Goal: Transaction & Acquisition: Purchase product/service

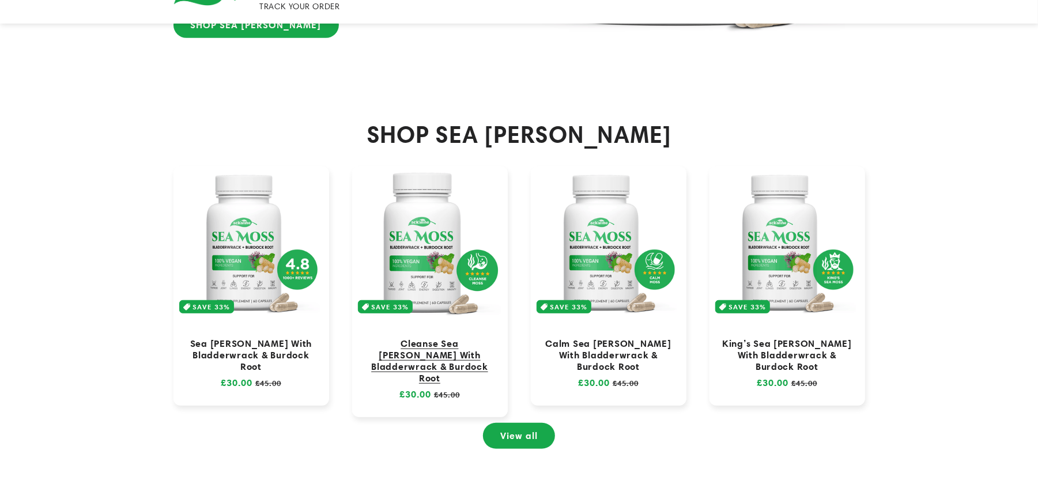
scroll to position [461, 0]
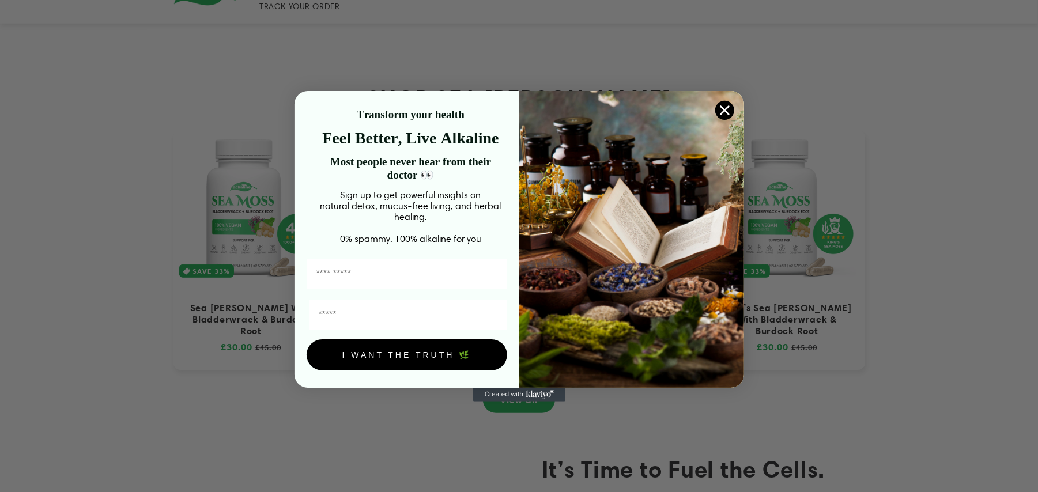
click at [729, 103] on circle "Close dialog" at bounding box center [724, 109] width 19 height 19
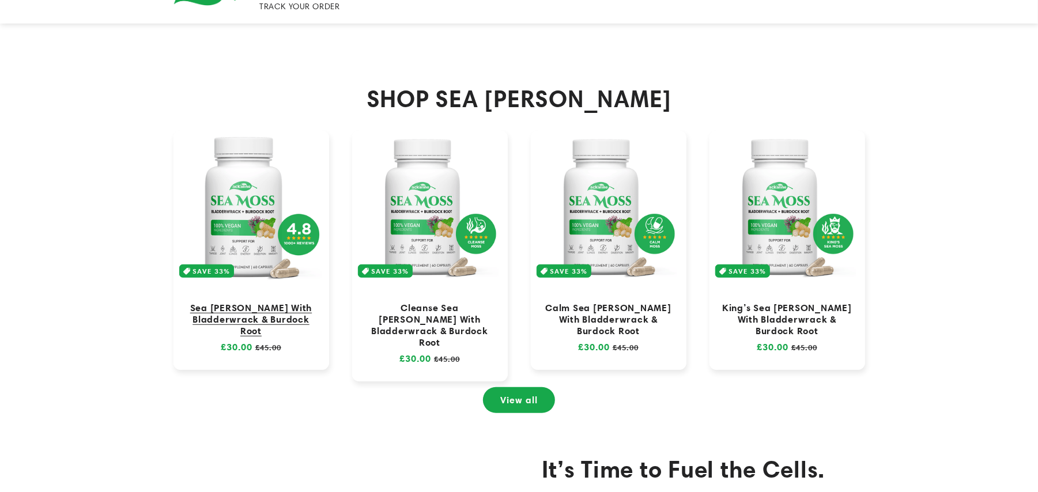
click at [281, 302] on link "Sea [PERSON_NAME] With Bladderwrack & Burdock Root" at bounding box center [251, 319] width 133 height 35
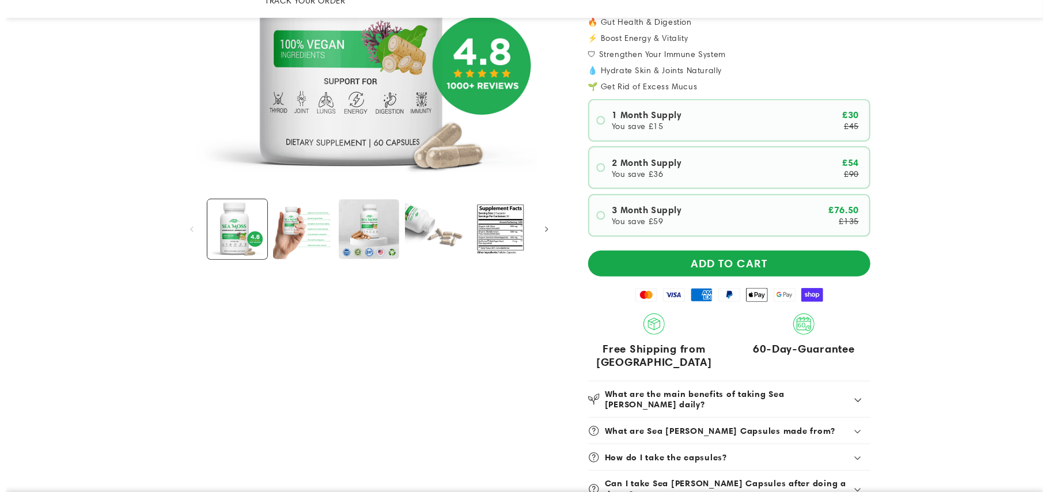
scroll to position [307, 0]
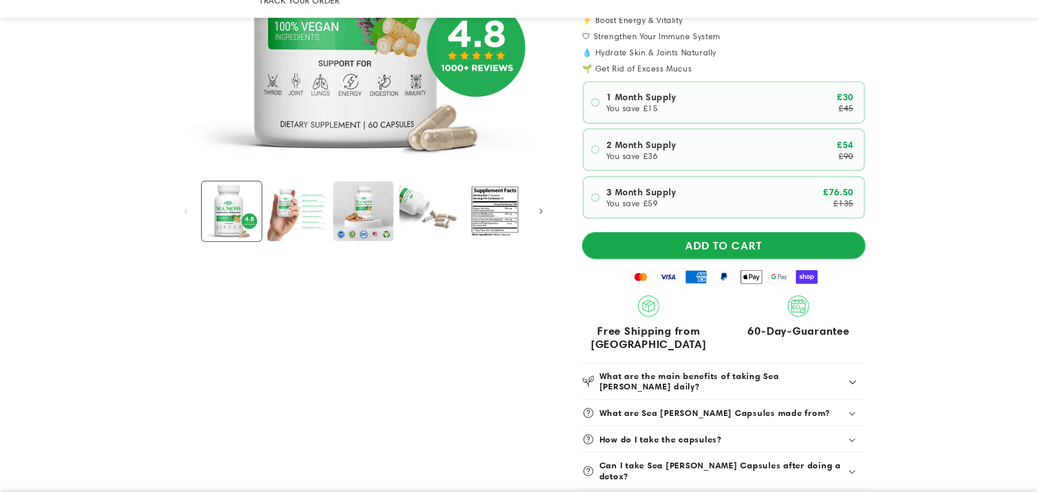
click at [726, 233] on button "ADD TO CART" at bounding box center [724, 246] width 282 height 26
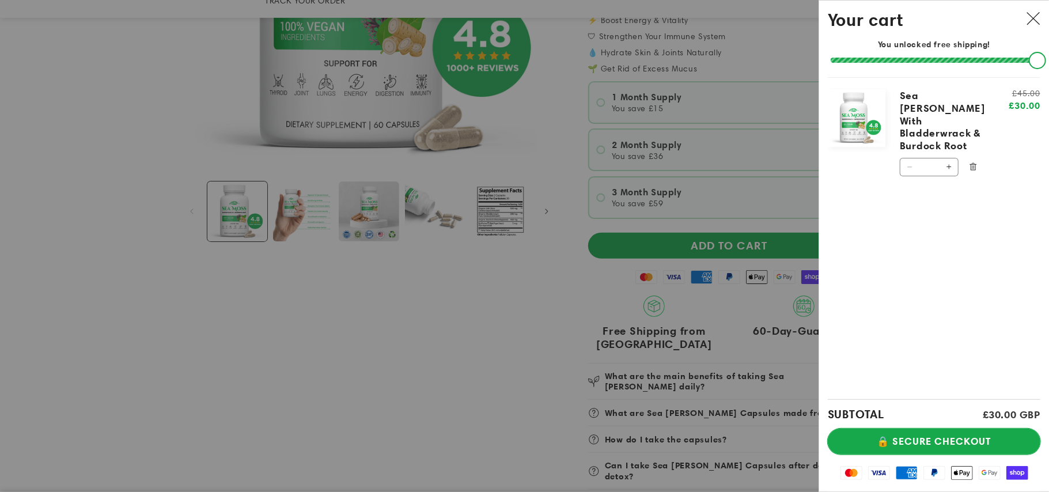
click at [942, 430] on button "🔒 SECURE CHECKOUT" at bounding box center [934, 442] width 213 height 26
